Goal: Information Seeking & Learning: Learn about a topic

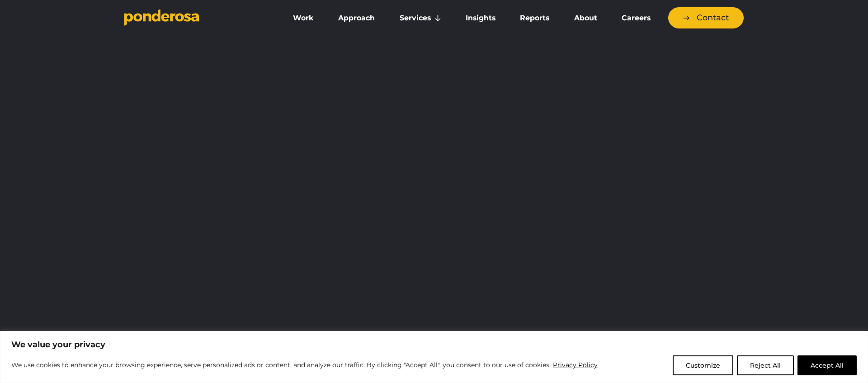
drag, startPoint x: 826, startPoint y: 370, endPoint x: 824, endPoint y: 357, distance: 13.3
click at [826, 370] on button "Accept All" at bounding box center [826, 365] width 59 height 20
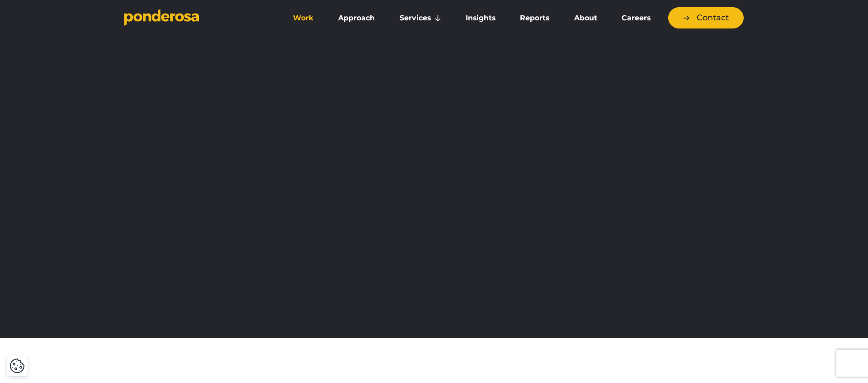
click at [307, 23] on link "Work" at bounding box center [303, 18] width 42 height 19
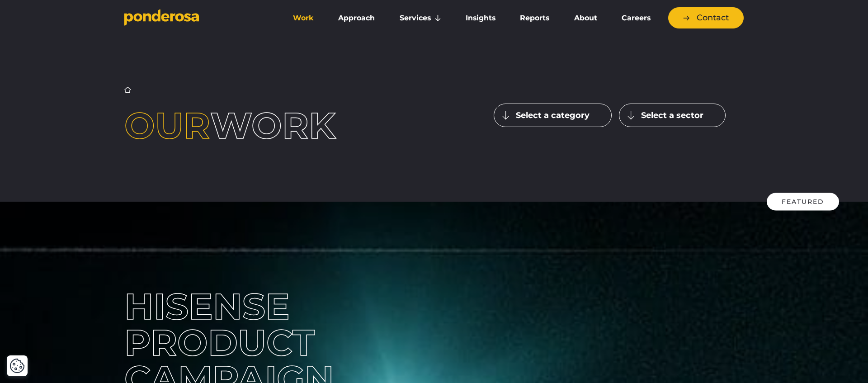
click at [682, 118] on button "Select a sector" at bounding box center [672, 114] width 107 height 23
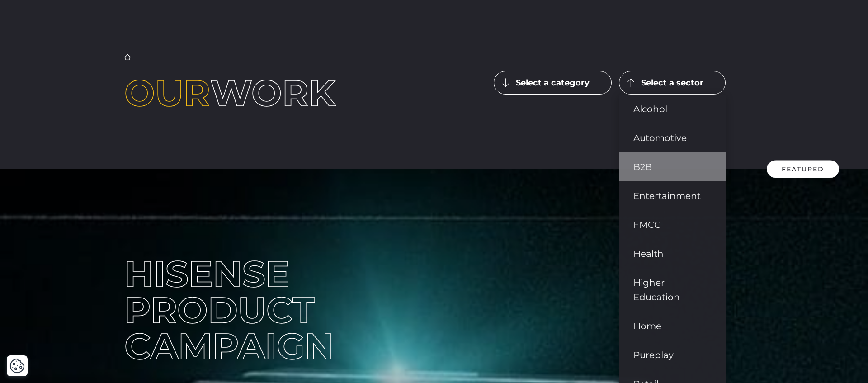
scroll to position [34, 0]
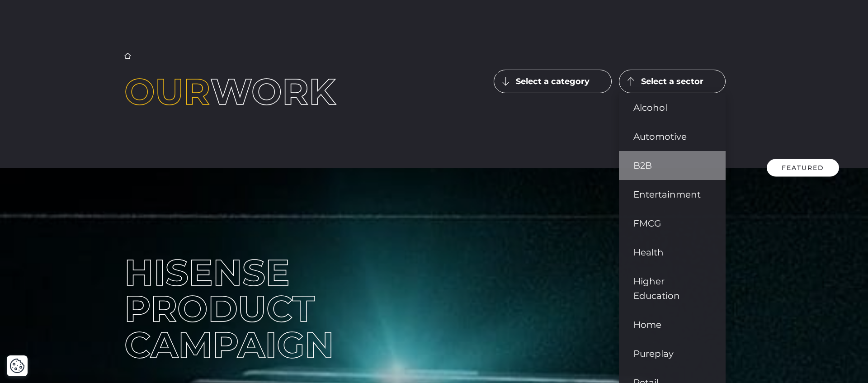
click at [646, 158] on link "B2B" at bounding box center [672, 165] width 107 height 29
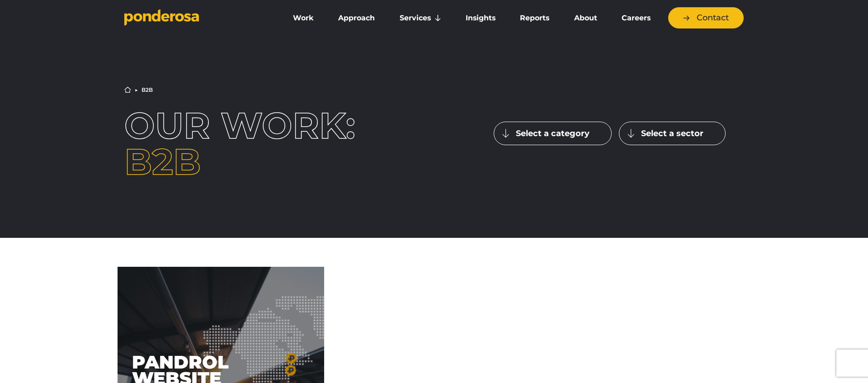
click at [672, 136] on button "Select a sector" at bounding box center [672, 133] width 107 height 23
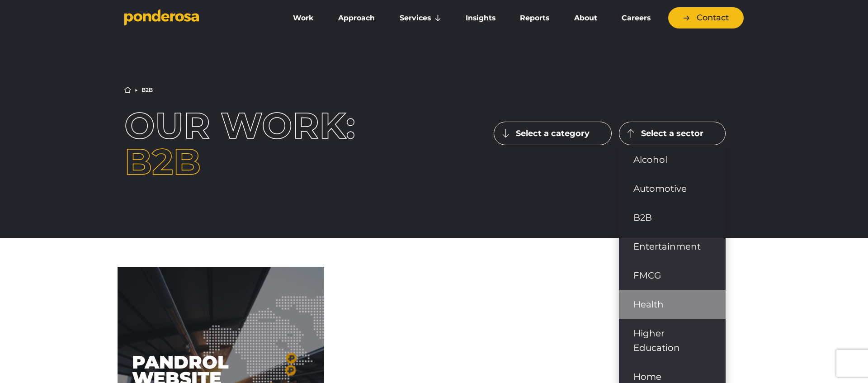
click at [673, 303] on link "Health" at bounding box center [672, 304] width 107 height 29
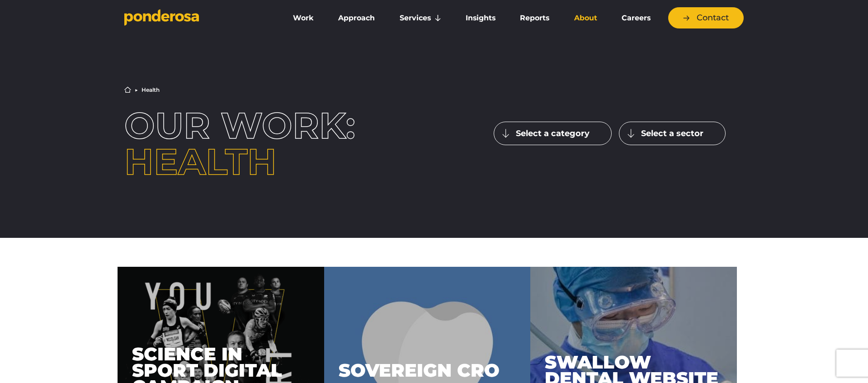
click at [592, 18] on link "About" at bounding box center [585, 18] width 44 height 19
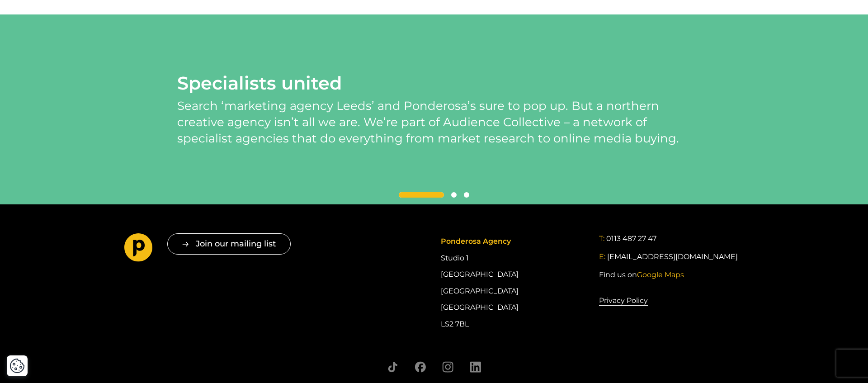
scroll to position [2092, 0]
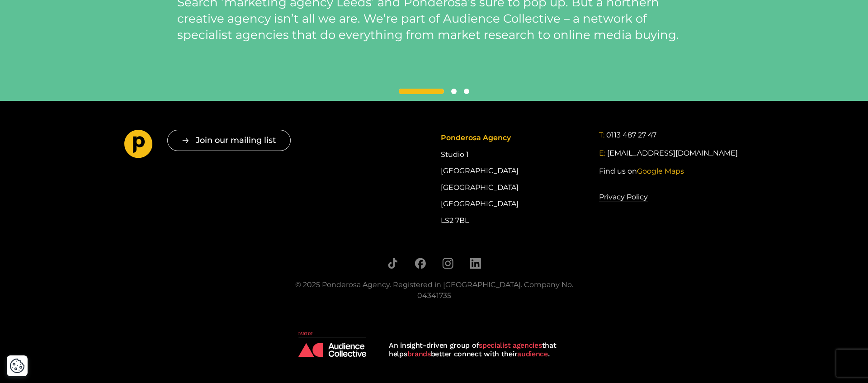
click at [324, 350] on img at bounding box center [332, 344] width 68 height 25
